Goal: Task Accomplishment & Management: Complete application form

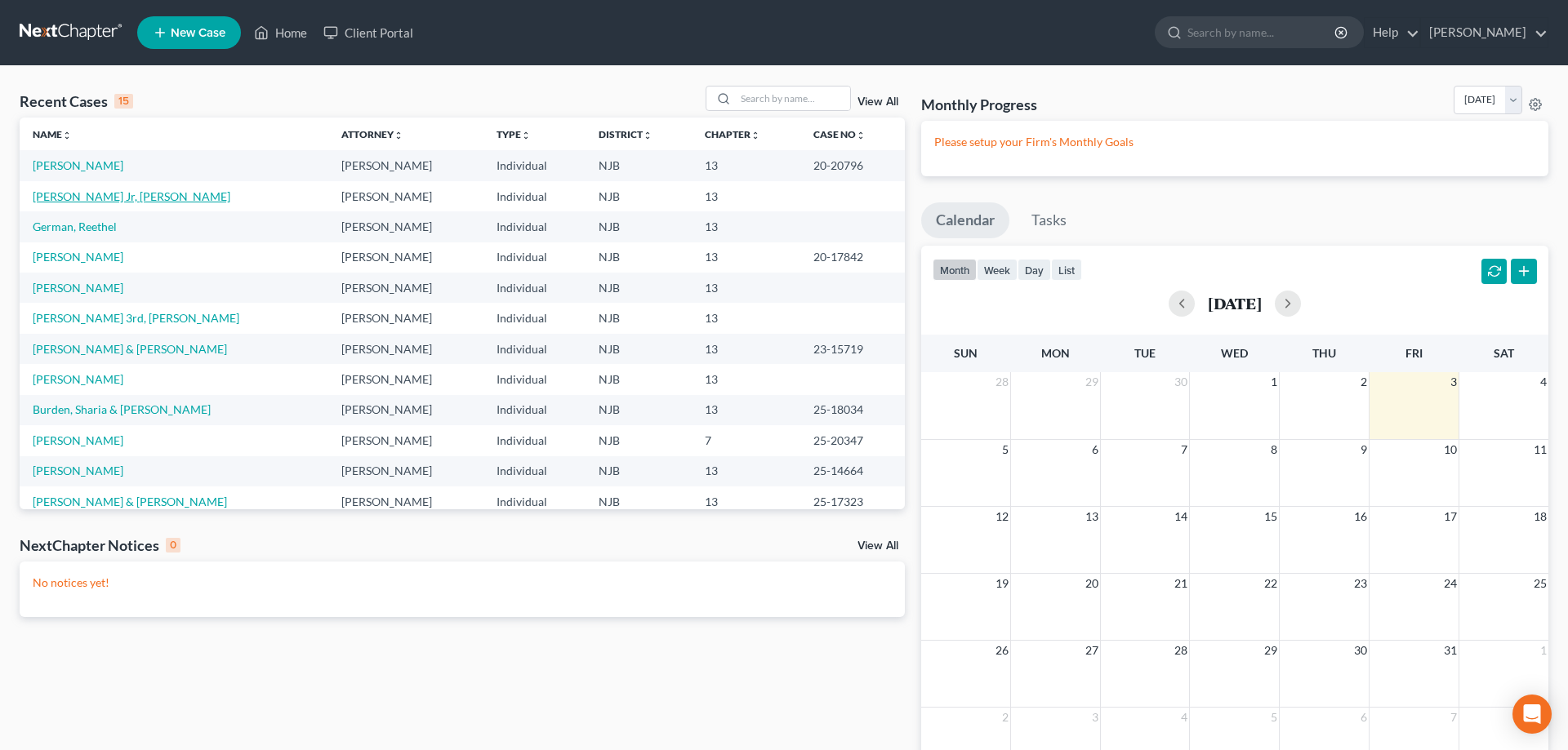
click at [103, 194] on link "[PERSON_NAME] Jr, [PERSON_NAME]" at bounding box center [131, 196] width 197 height 14
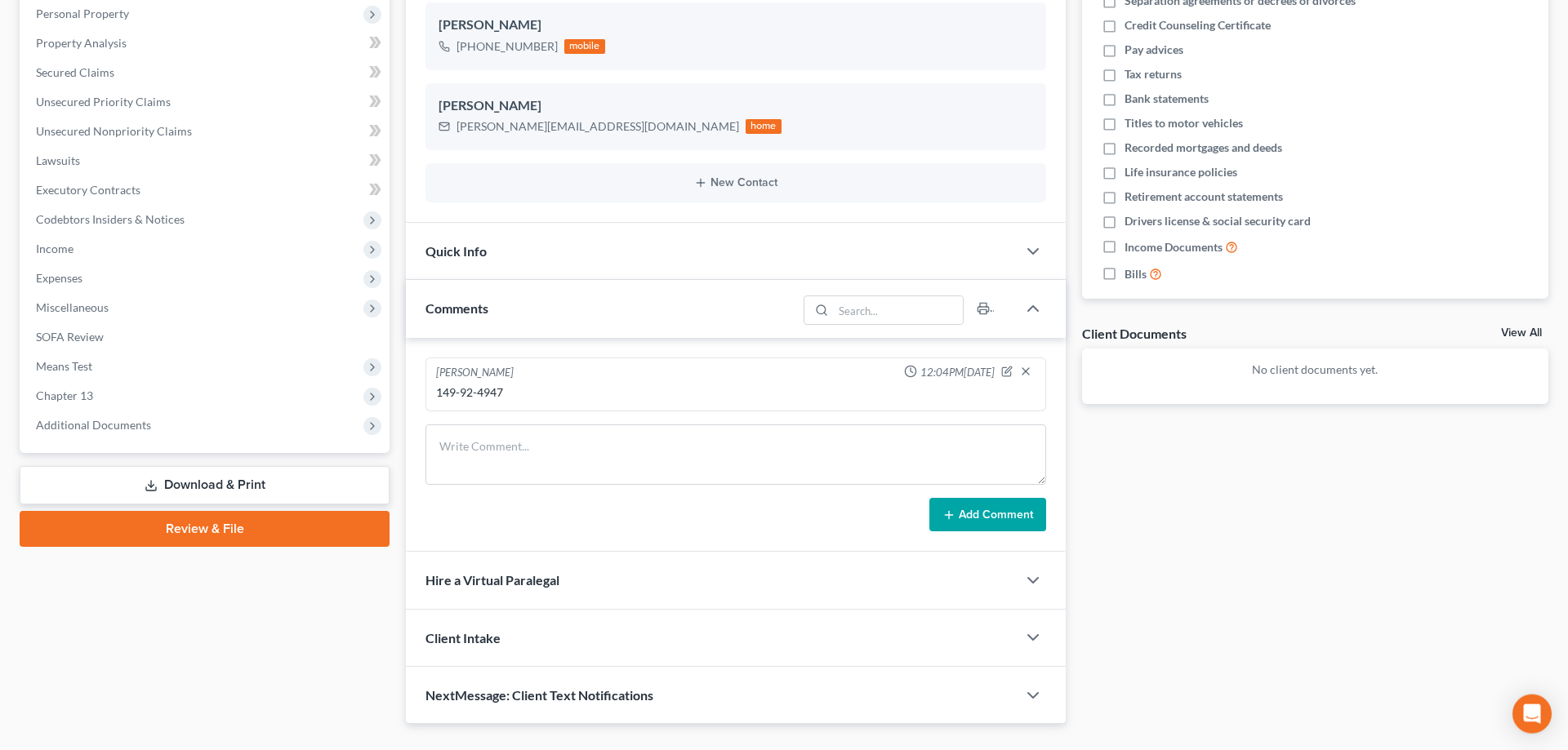
scroll to position [324, 0]
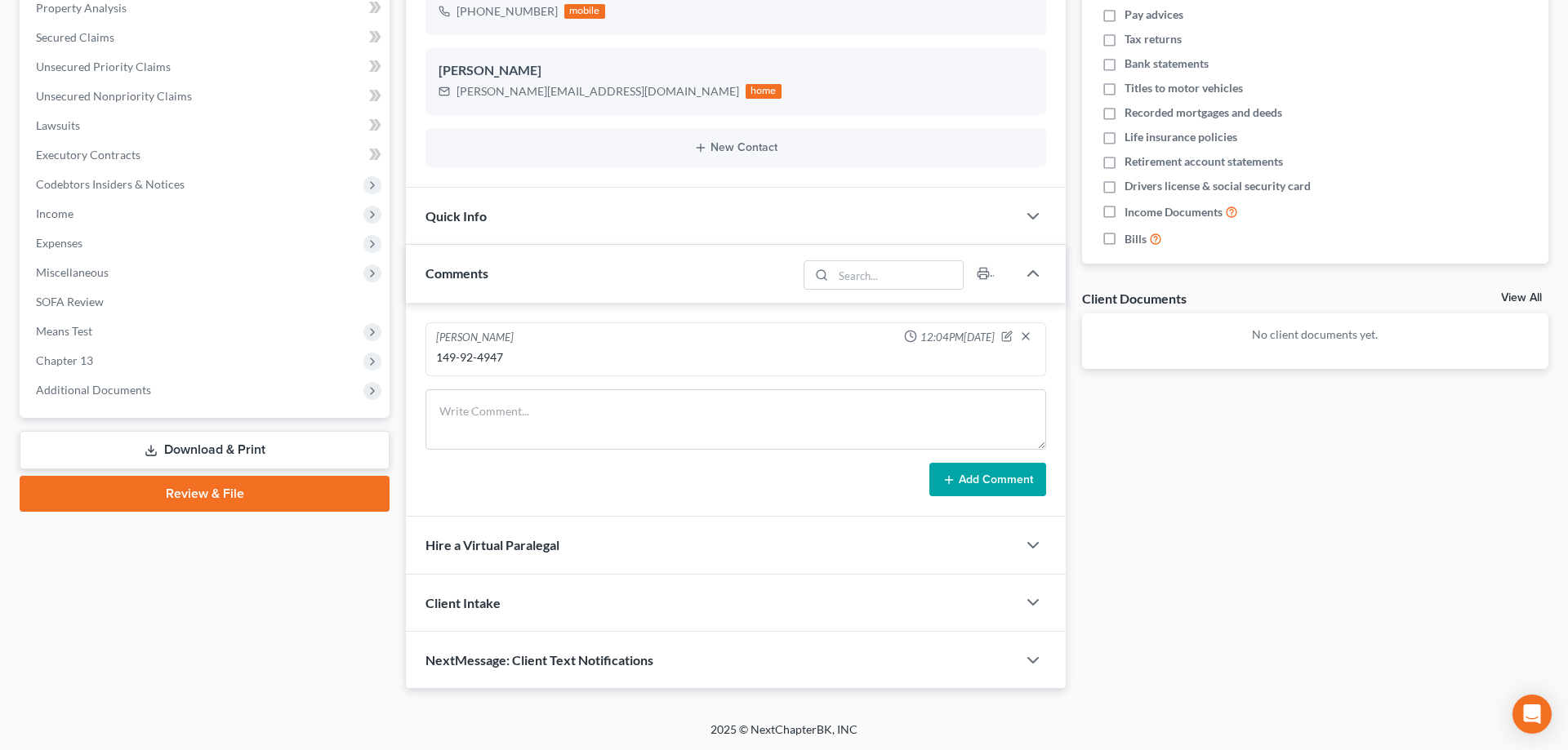
click at [222, 494] on link "Review & File" at bounding box center [205, 494] width 370 height 36
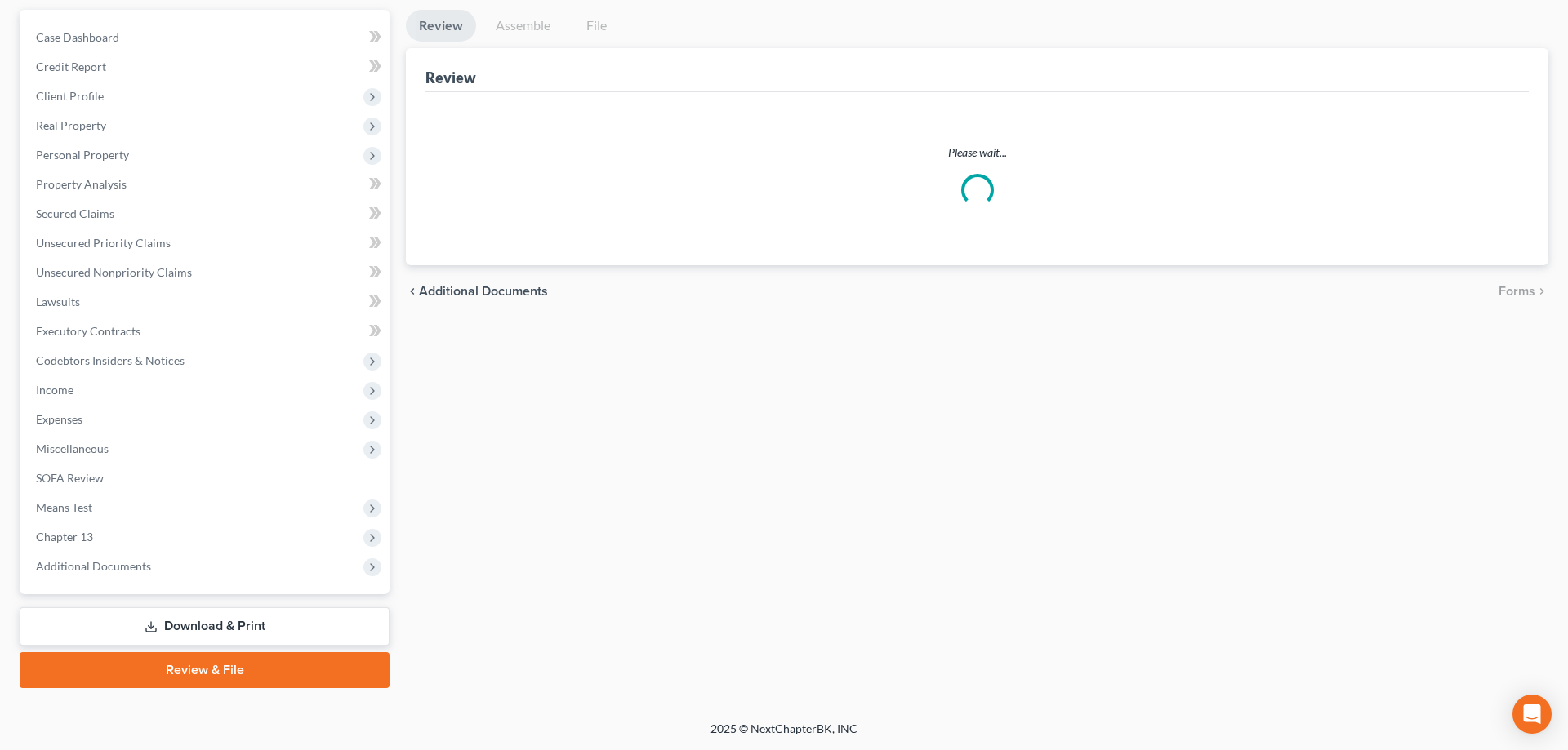
scroll to position [145, 0]
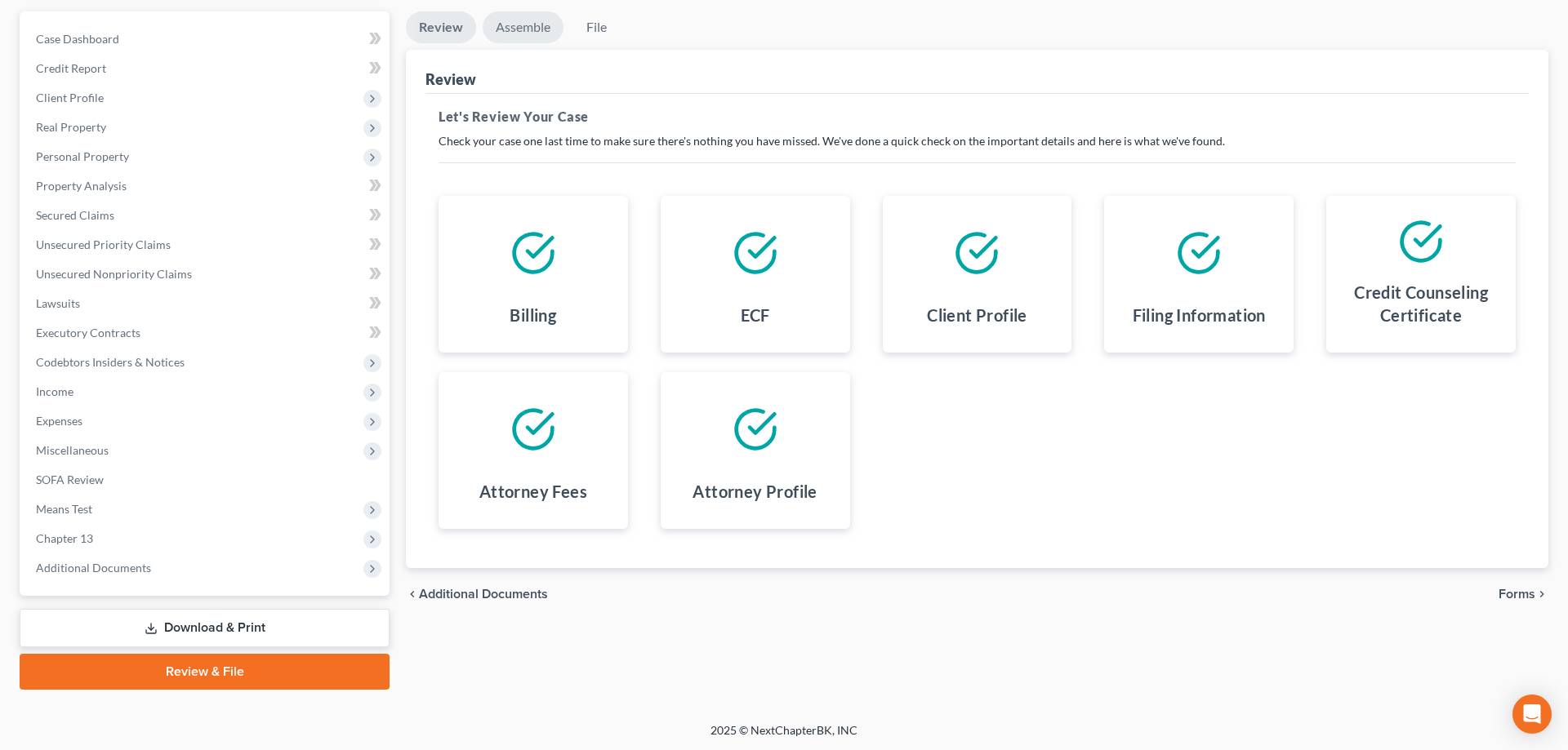
click at [509, 32] on link "Assemble" at bounding box center [523, 27] width 81 height 32
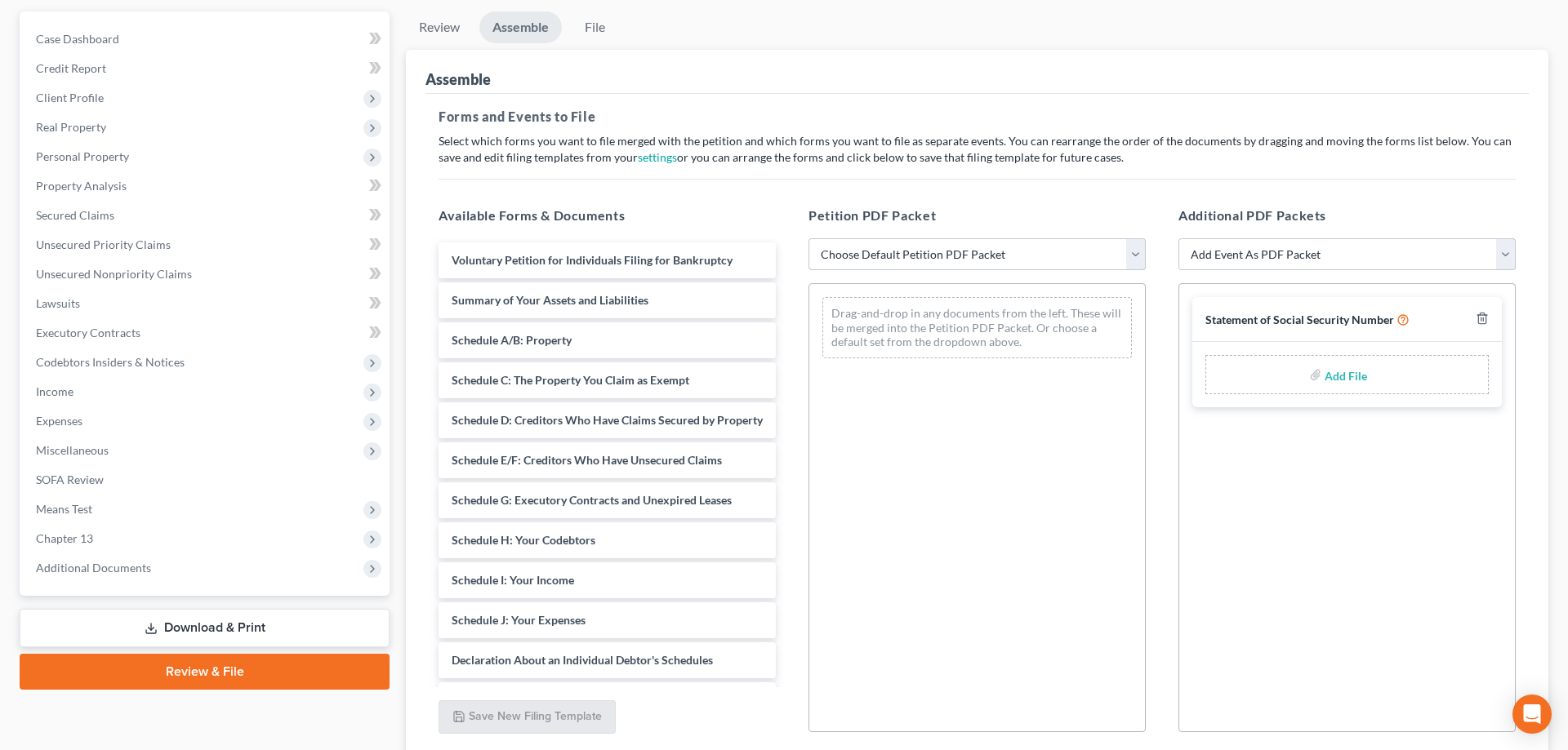
click at [809, 239] on select "Choose Default Petition PDF Packet Complete Bankruptcy Petition (all forms and …" at bounding box center [976, 255] width 337 height 33
select select "0"
click option "Complete Bankruptcy Petition (all forms and schedules)" at bounding box center [0, 0] width 0 height 0
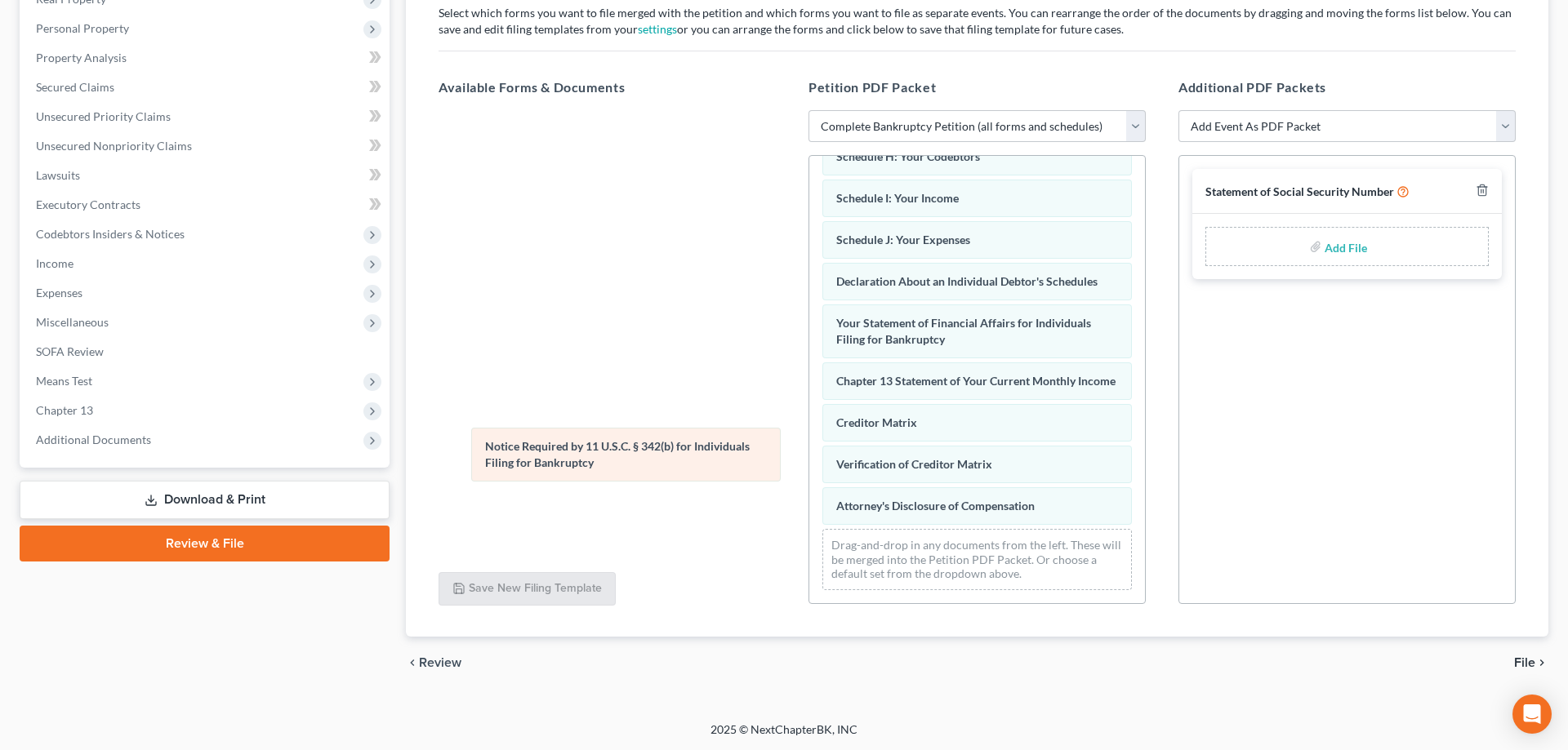
scroll to position [339, 0]
drag, startPoint x: 899, startPoint y: 453, endPoint x: 537, endPoint y: 452, distance: 362.0
click at [809, 452] on div "Notice Required by 11 U.S.C. § 342(b) for Individuals Filing for Bankruptcy Vol…" at bounding box center [977, 209] width 336 height 786
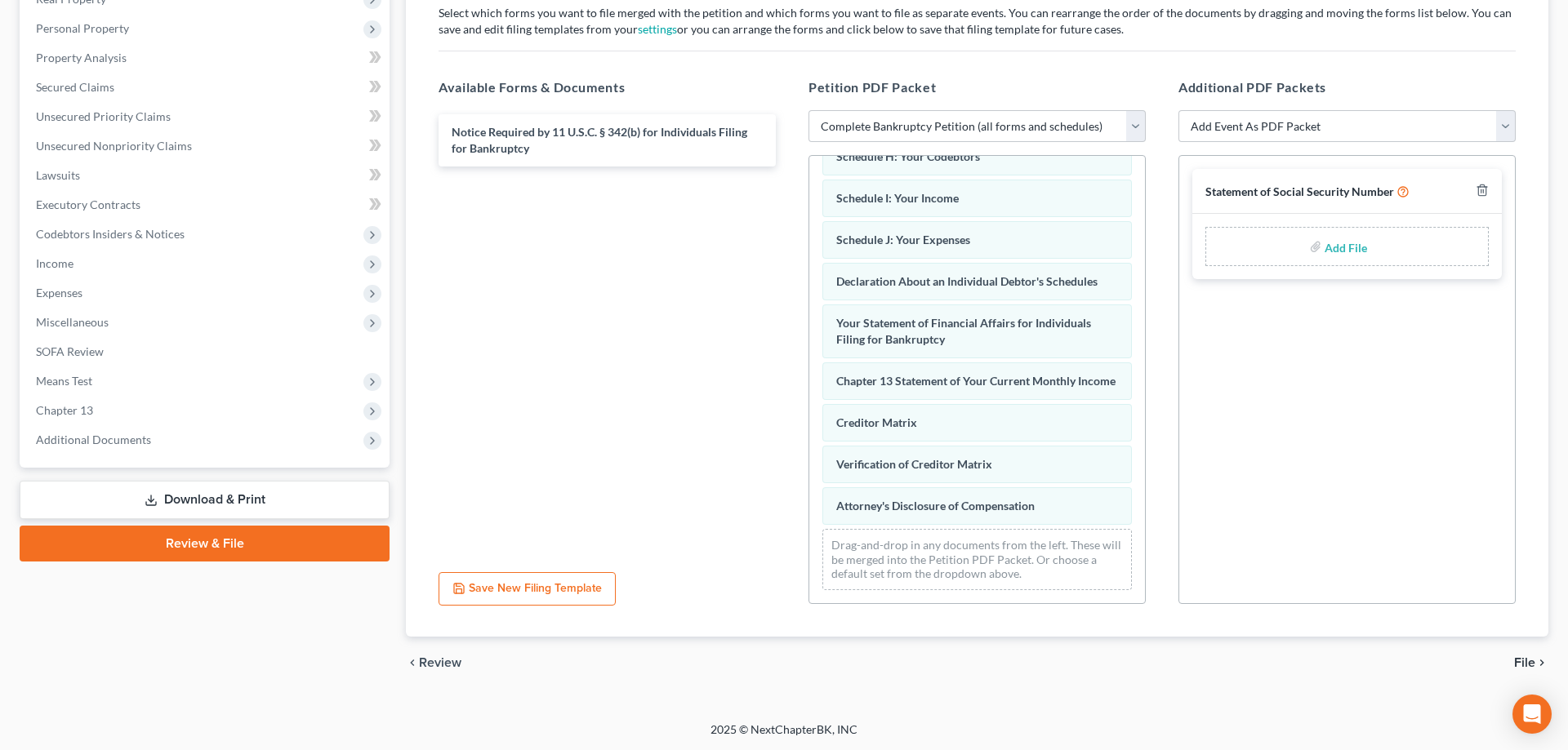
scroll to position [0, 0]
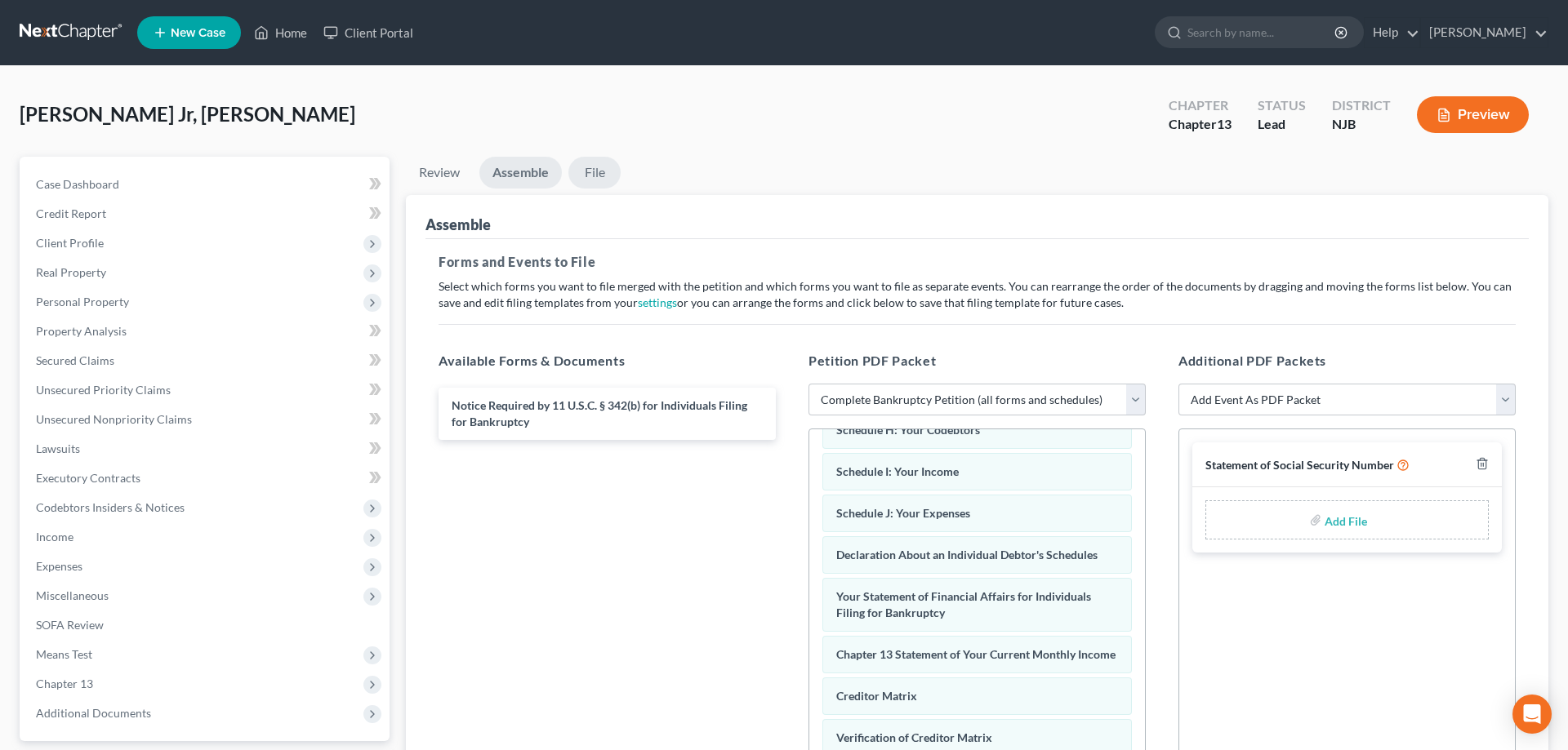
click at [604, 174] on link "File" at bounding box center [593, 173] width 52 height 32
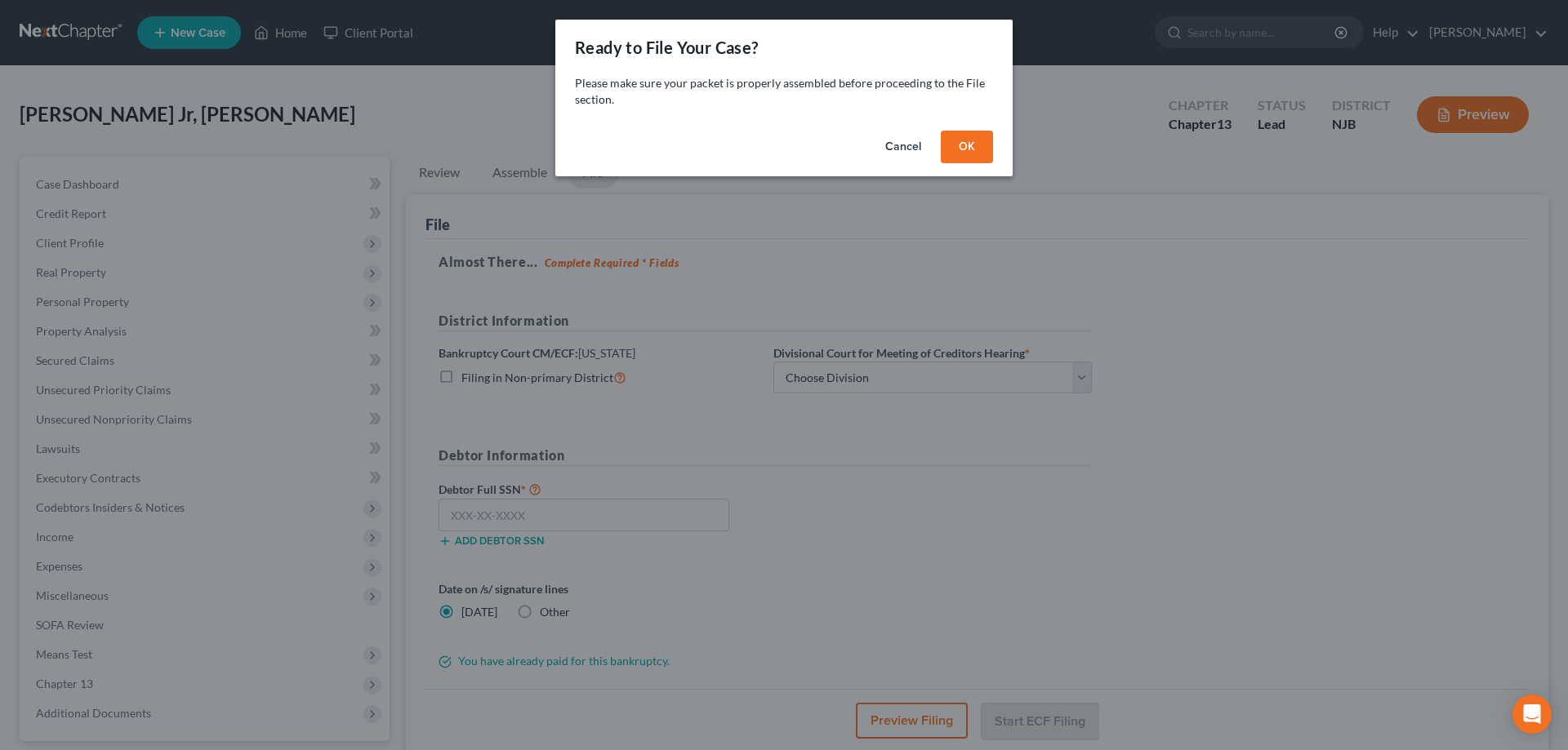
click at [966, 152] on button "OK" at bounding box center [966, 146] width 52 height 33
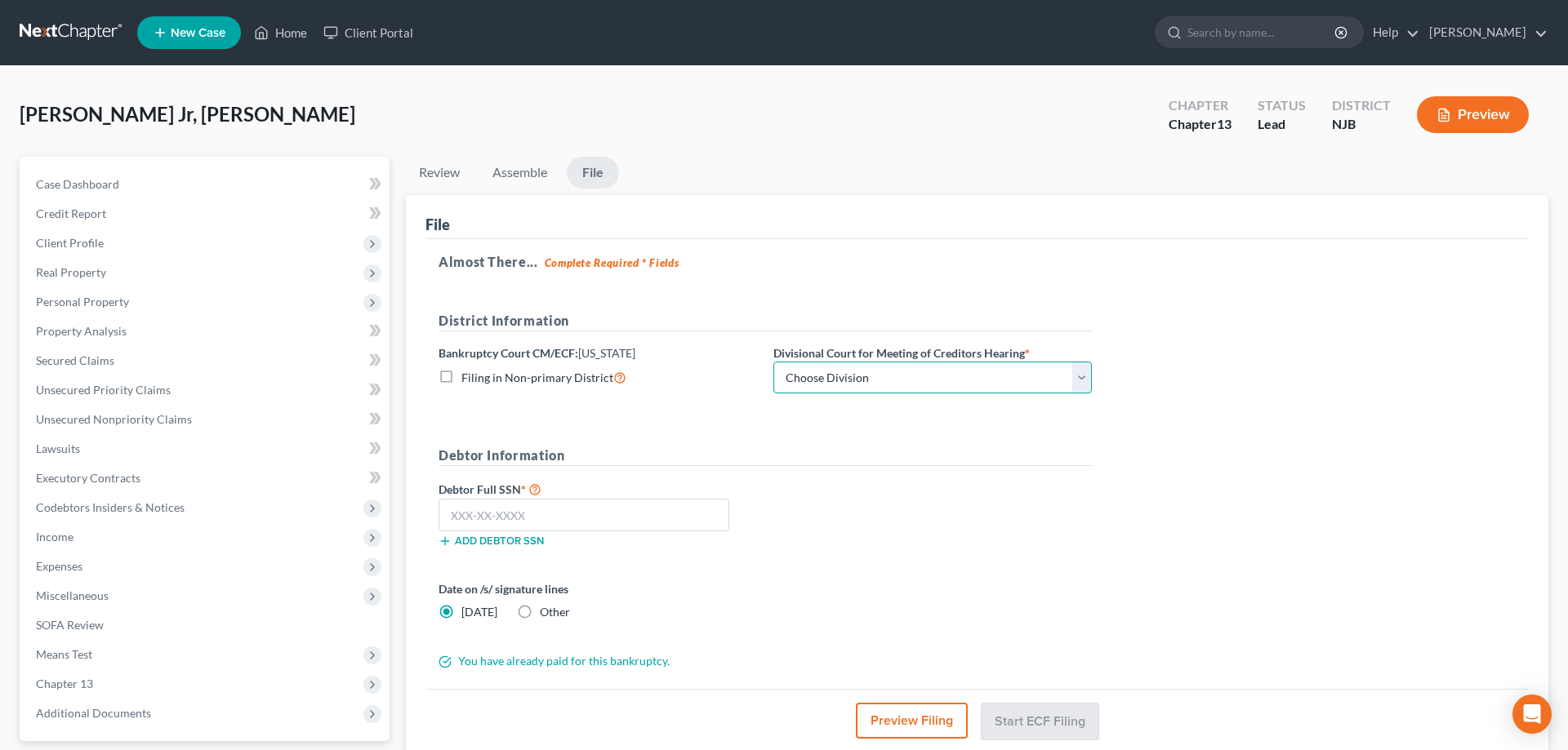
click at [774, 361] on select "Choose Division [GEOGRAPHIC_DATA] [GEOGRAPHIC_DATA]/[GEOGRAPHIC_DATA] [GEOGRAPH…" at bounding box center [933, 377] width 319 height 33
click option "[GEOGRAPHIC_DATA]/[GEOGRAPHIC_DATA]" at bounding box center [0, 0] width 0 height 0
select select "1"
click at [589, 519] on input "text" at bounding box center [584, 515] width 291 height 33
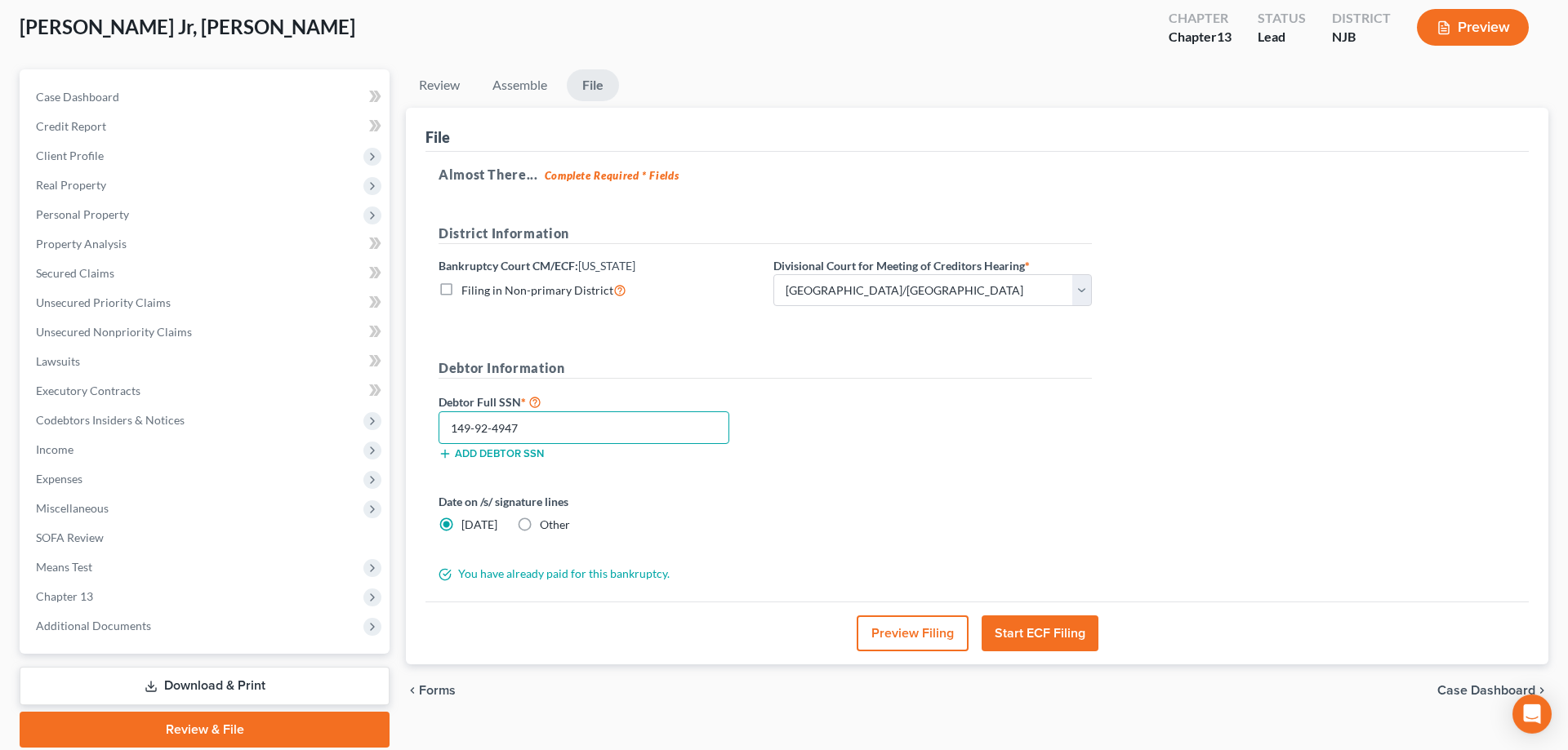
scroll to position [145, 0]
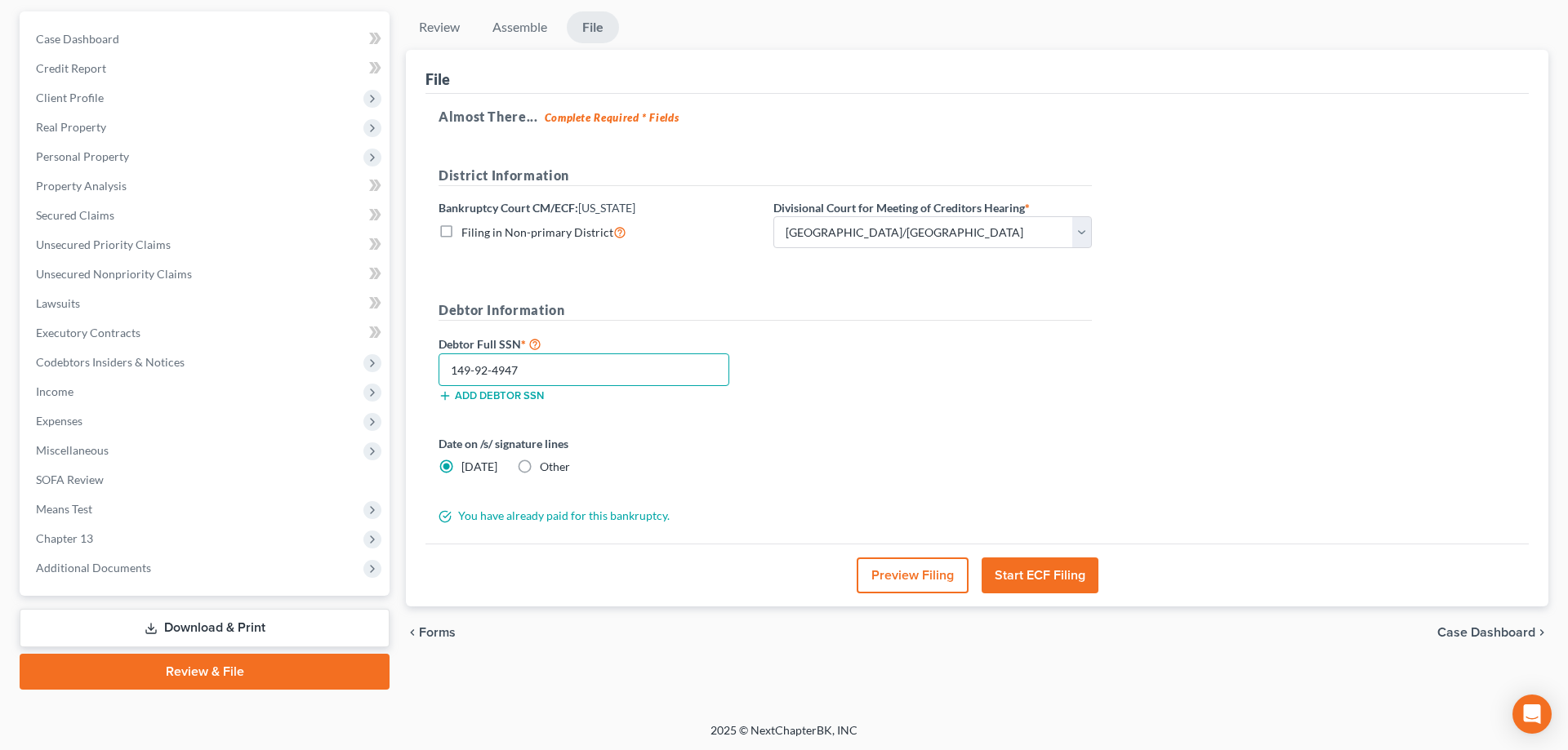
type input "149-92-4947"
click at [1030, 576] on button "Start ECF Filing" at bounding box center [1040, 575] width 117 height 36
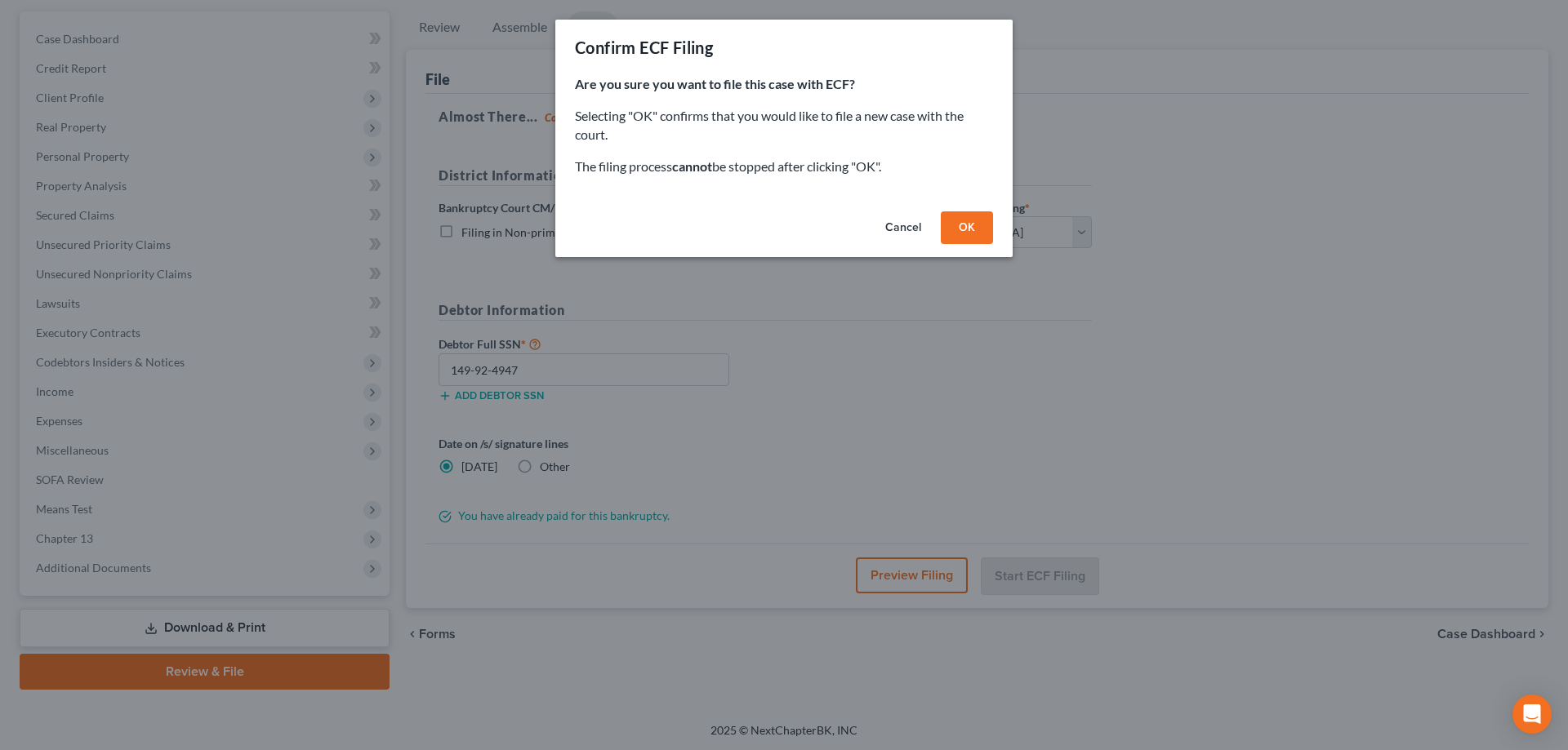
click at [976, 229] on button "OK" at bounding box center [966, 227] width 52 height 33
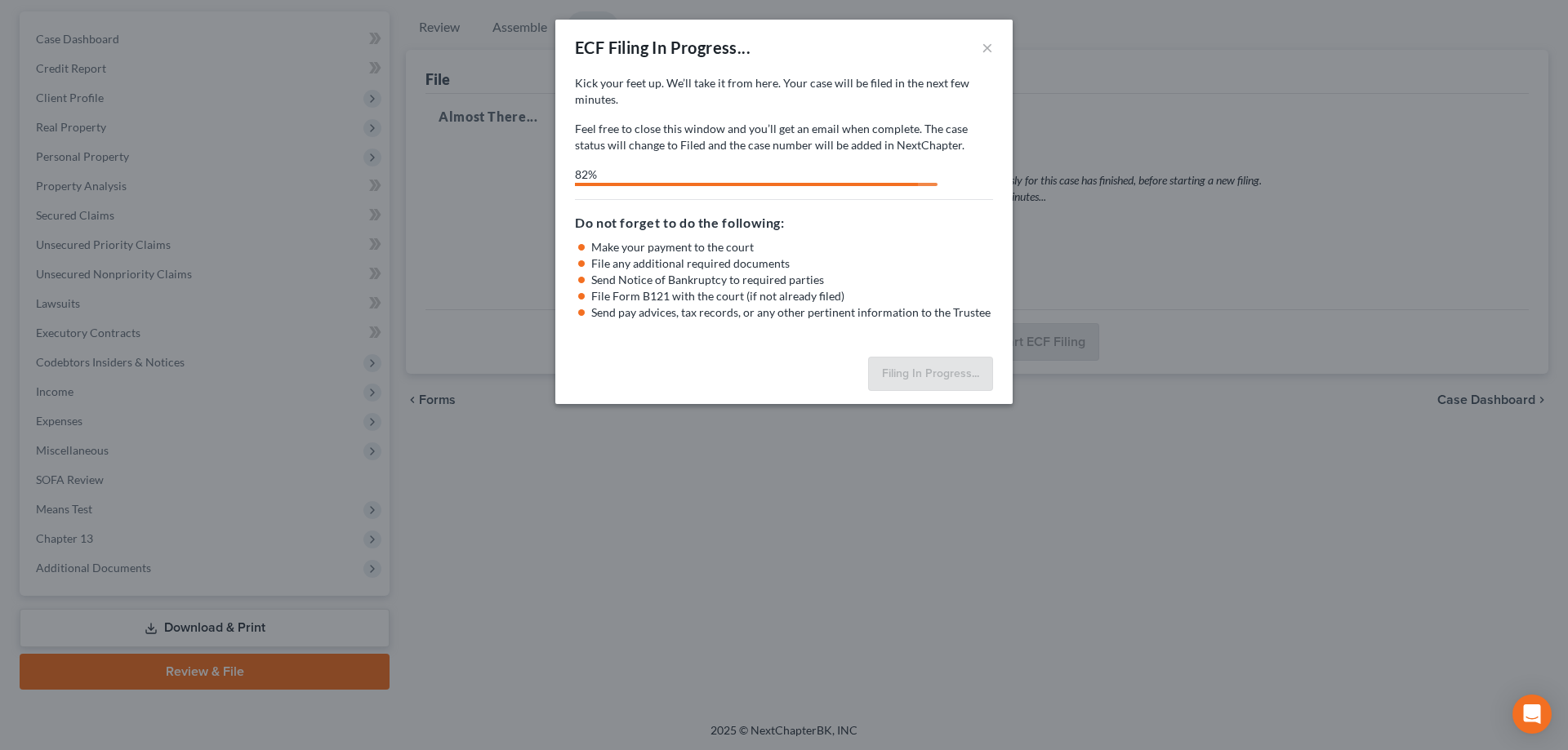
select select "1"
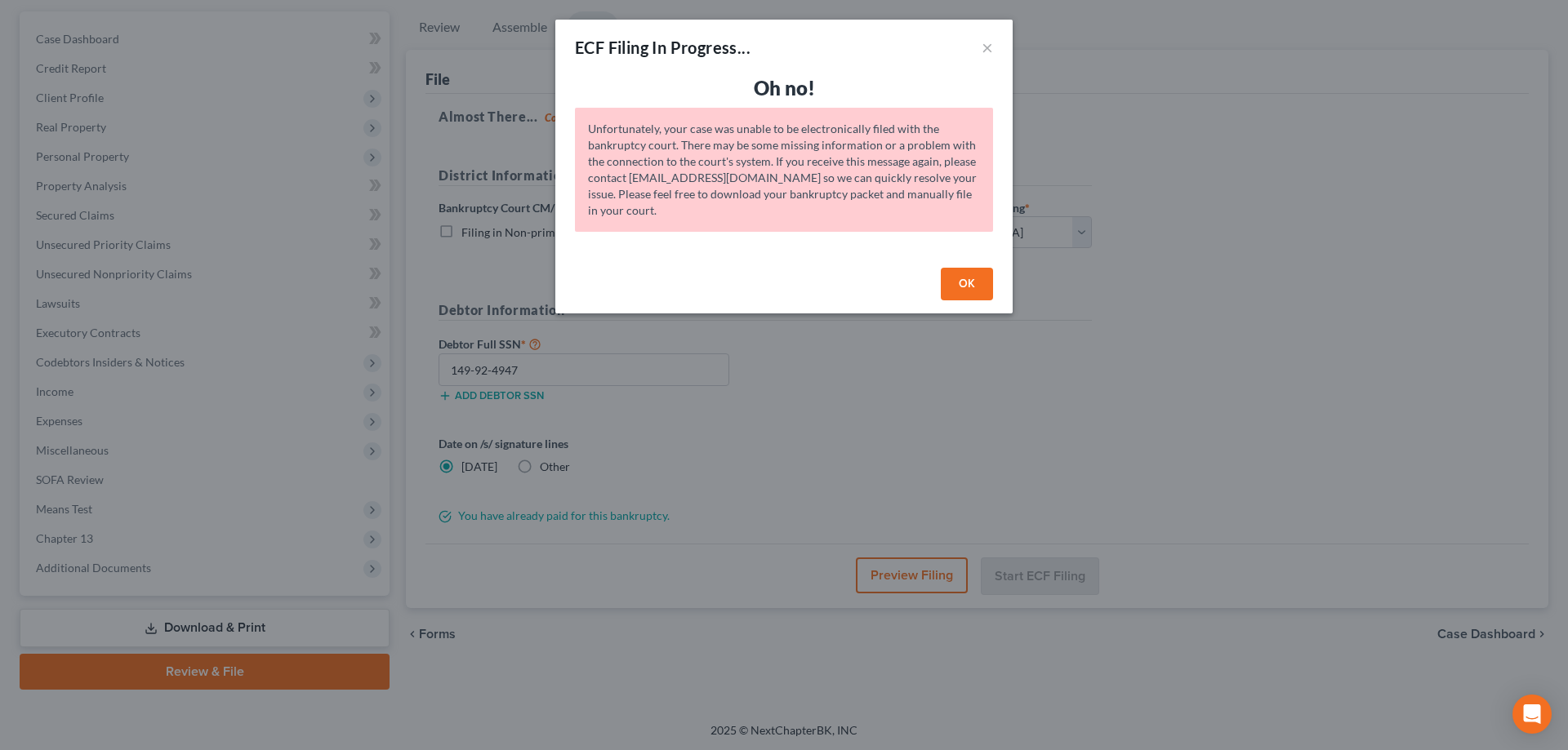
click at [971, 290] on button "OK" at bounding box center [966, 284] width 52 height 33
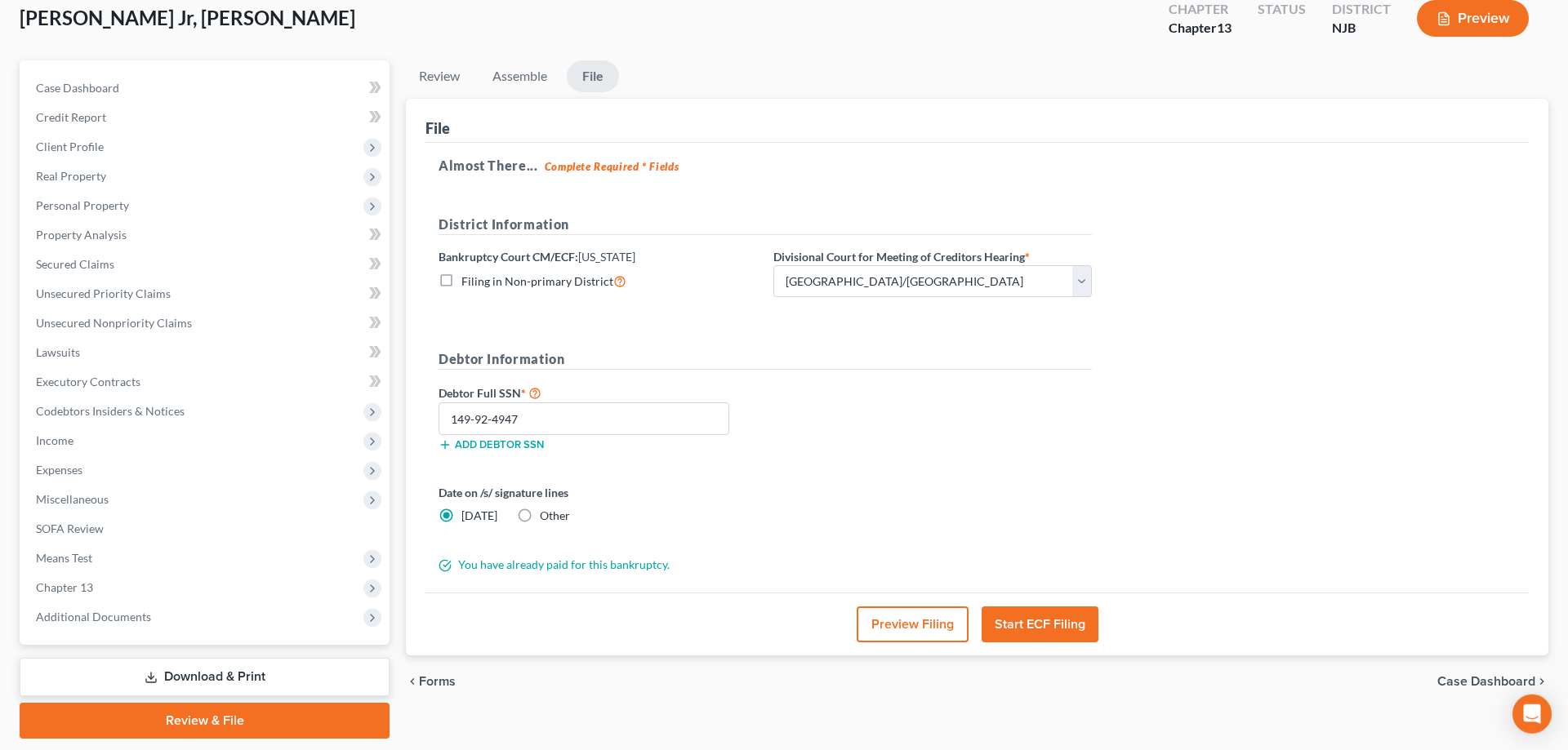
scroll to position [0, 0]
